Goal: Task Accomplishment & Management: Manage account settings

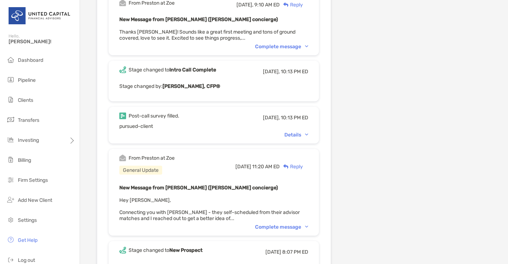
scroll to position [326, 0]
click at [280, 224] on div "Complete message" at bounding box center [281, 226] width 53 height 6
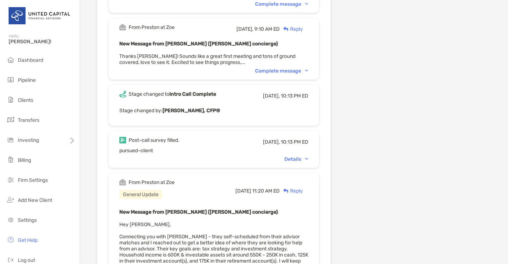
scroll to position [301, 0]
click at [296, 72] on div "Complete message" at bounding box center [281, 71] width 53 height 6
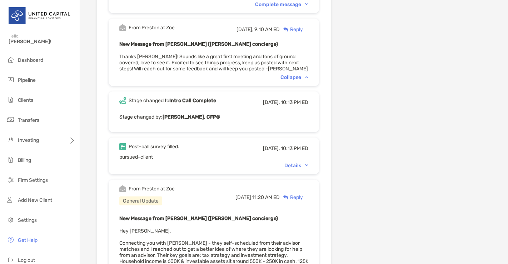
click at [300, 161] on div "Post-call survey filled. [DATE], 10:13 PM ED pursued-client Details" at bounding box center [214, 155] width 210 height 37
click at [300, 164] on div "Details" at bounding box center [296, 165] width 24 height 6
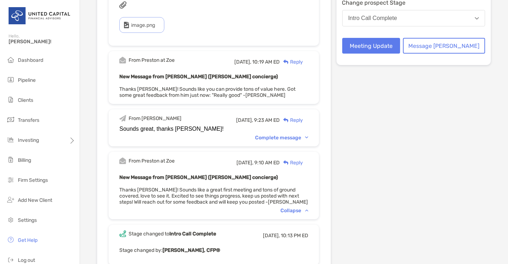
scroll to position [0, 0]
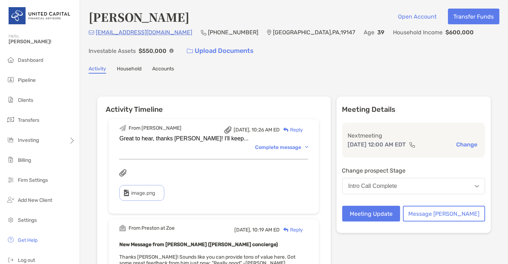
click at [466, 142] on button "Change" at bounding box center [466, 144] width 25 height 7
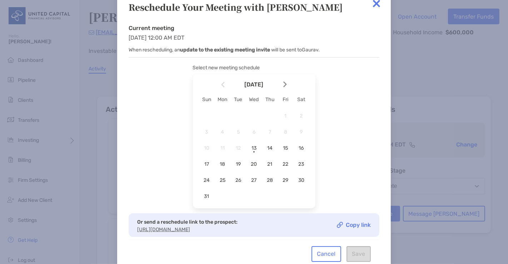
click at [352, 225] on link "Copy link" at bounding box center [354, 225] width 34 height 6
click at [201, 227] on div "Or send a reschedule link to the prospect: [URL][DOMAIN_NAME]" at bounding box center [187, 224] width 100 height 15
click at [160, 230] on div "Or send a reschedule link to the prospect: [URL][DOMAIN_NAME]" at bounding box center [187, 224] width 100 height 15
click at [237, 228] on div "Or send a reschedule link to the prospect: [URL][DOMAIN_NAME]" at bounding box center [187, 224] width 100 height 15
click at [379, 4] on img at bounding box center [376, 3] width 14 height 14
